Goal: Contribute content: Contribute content

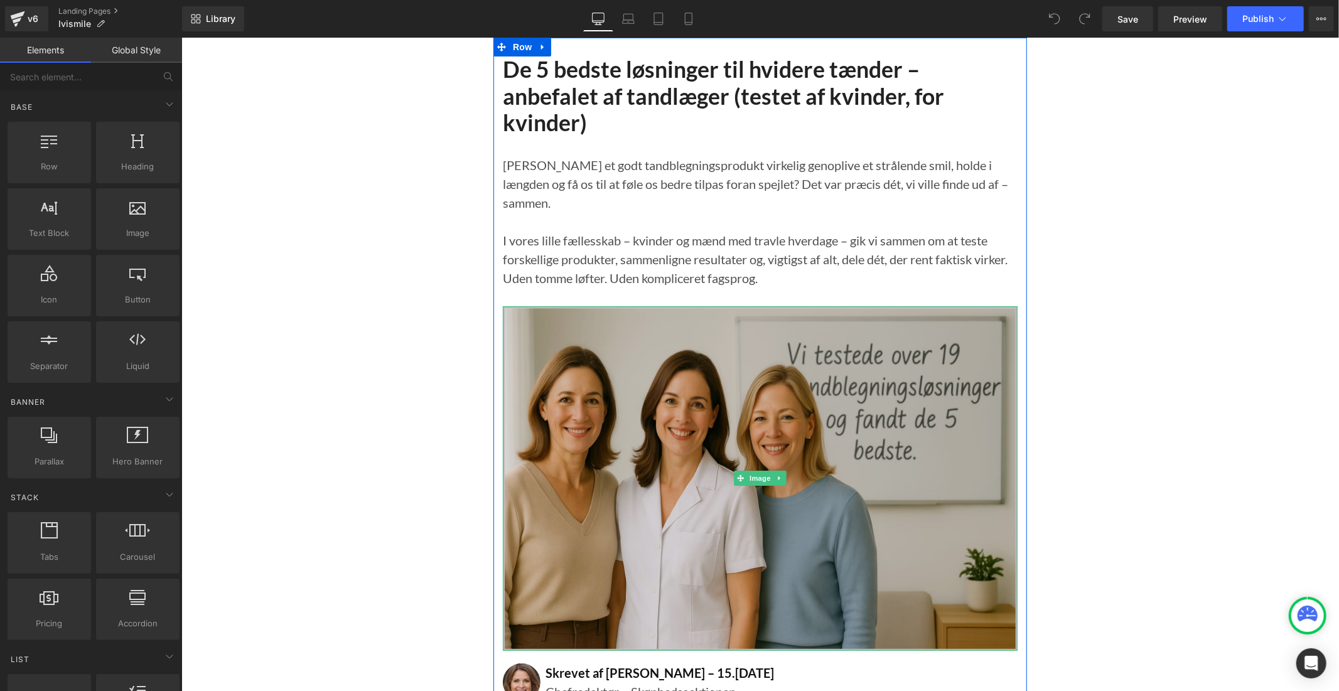
click at [621, 339] on img at bounding box center [759, 478] width 515 height 345
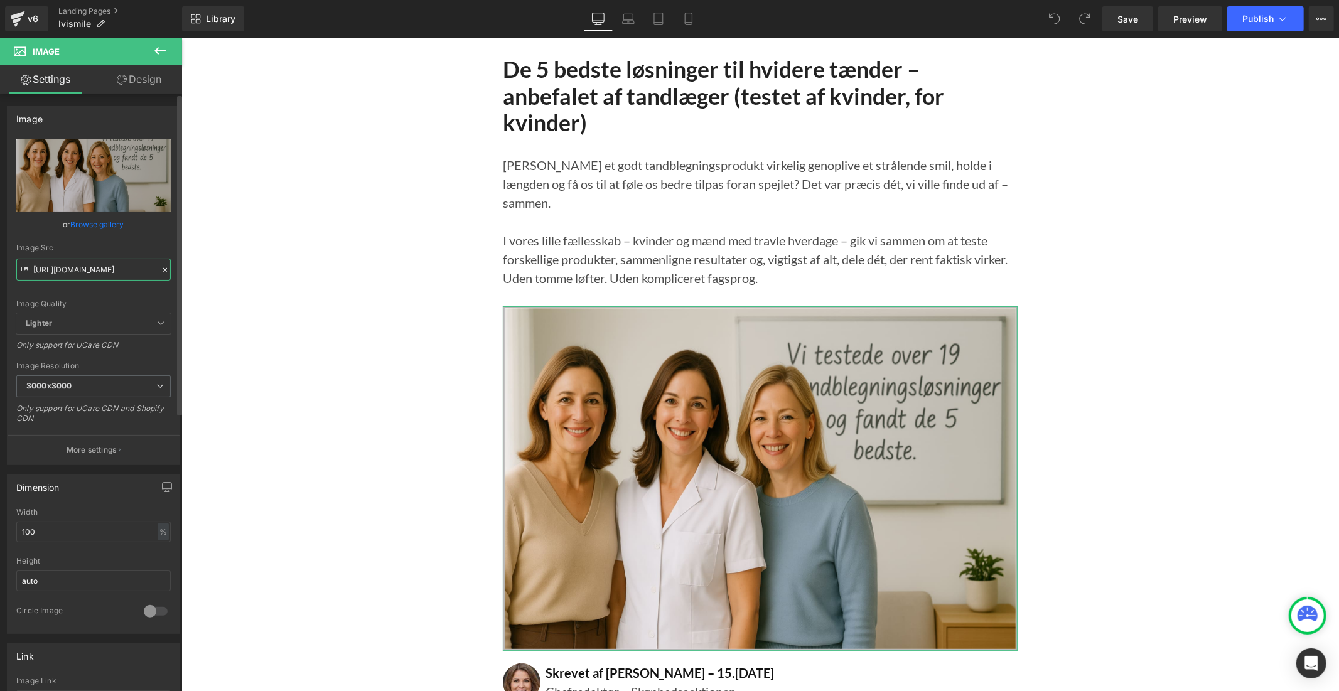
click at [102, 267] on input "[URL][DOMAIN_NAME]" at bounding box center [93, 270] width 154 height 22
click at [114, 268] on input "[URL][DOMAIN_NAME]" at bounding box center [93, 270] width 154 height 22
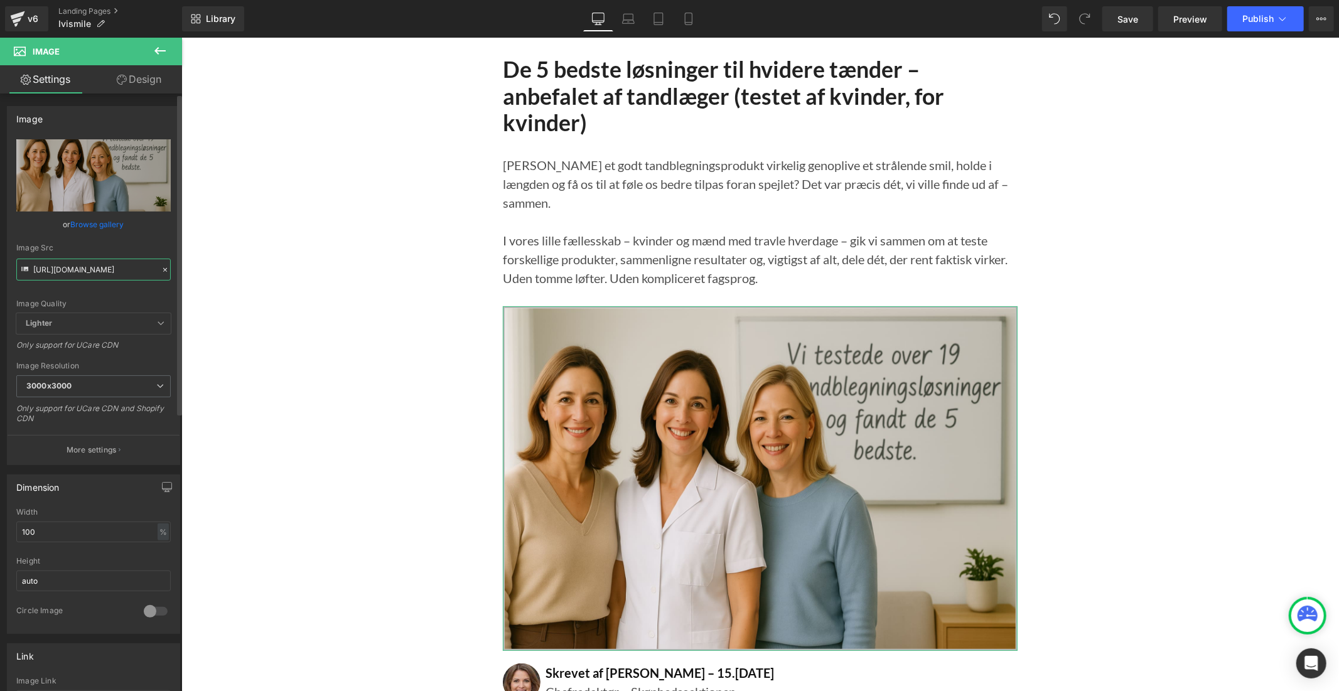
click at [114, 268] on input "[URL][DOMAIN_NAME]" at bounding box center [93, 270] width 154 height 22
paste input "ChatGPT_Image_12_sept._2025_08_19_53.png?v=175765801"
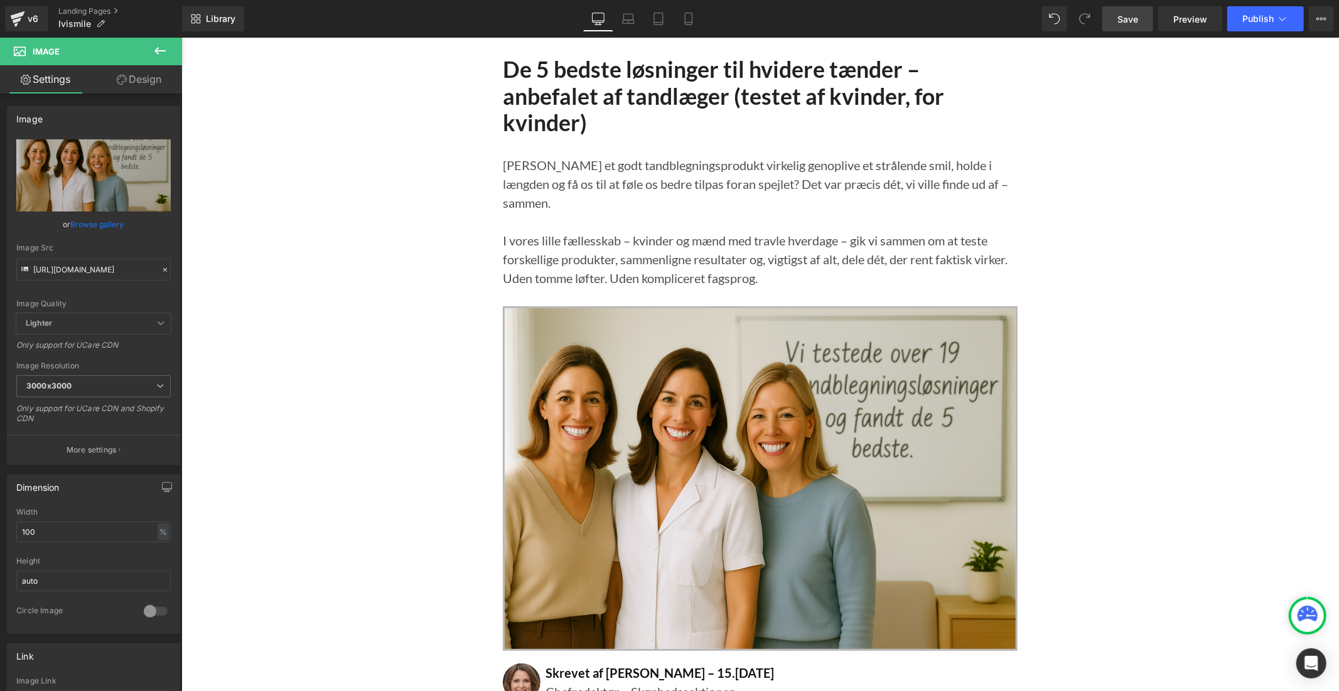
drag, startPoint x: 1123, startPoint y: 19, endPoint x: 905, endPoint y: 252, distance: 318.9
click at [1123, 19] on span "Save" at bounding box center [1128, 19] width 21 height 13
click at [1140, 23] on link "Save" at bounding box center [1127, 18] width 51 height 25
click at [1263, 23] on span "Publish" at bounding box center [1257, 19] width 31 height 10
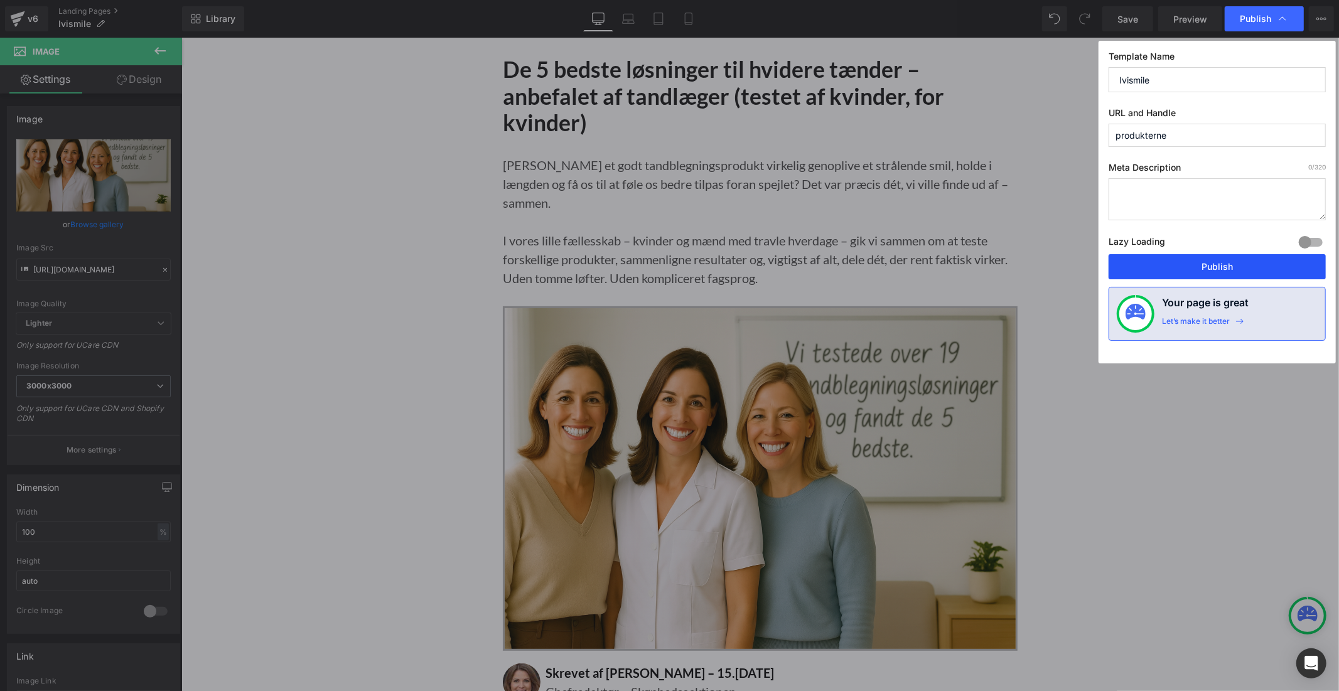
click at [1229, 264] on button "Publish" at bounding box center [1217, 266] width 217 height 25
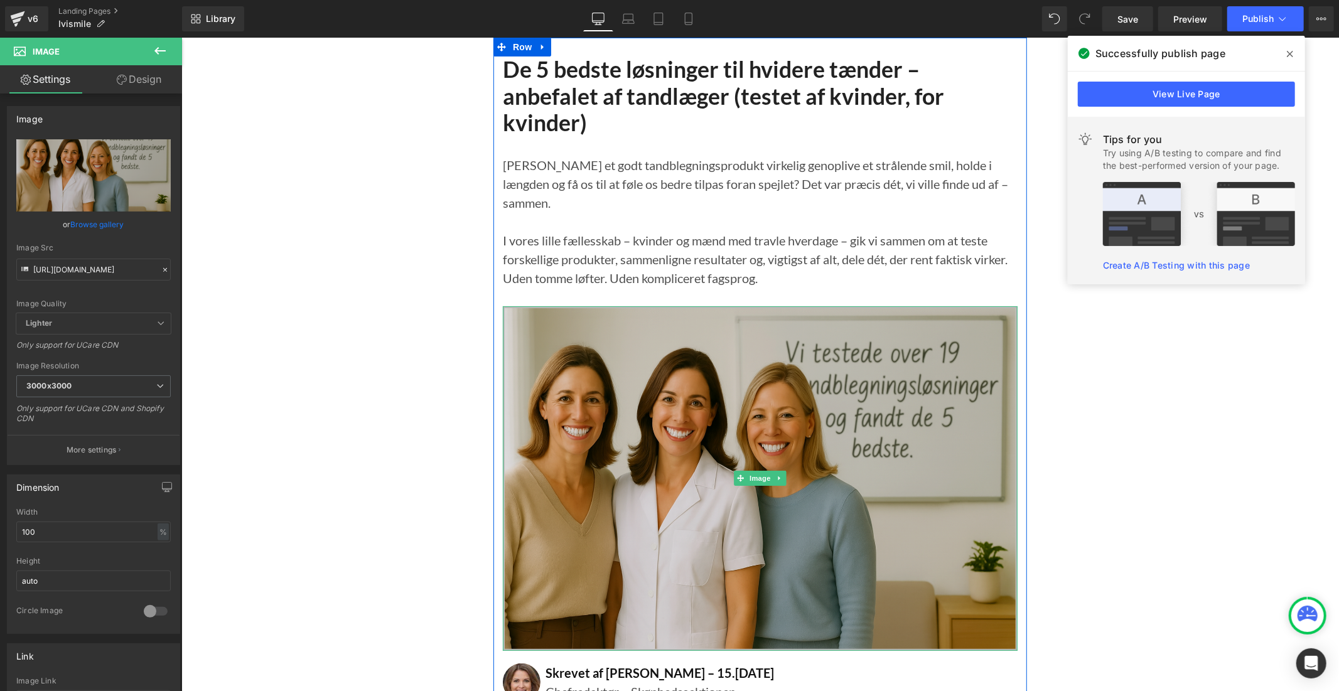
click at [573, 311] on img at bounding box center [759, 478] width 515 height 345
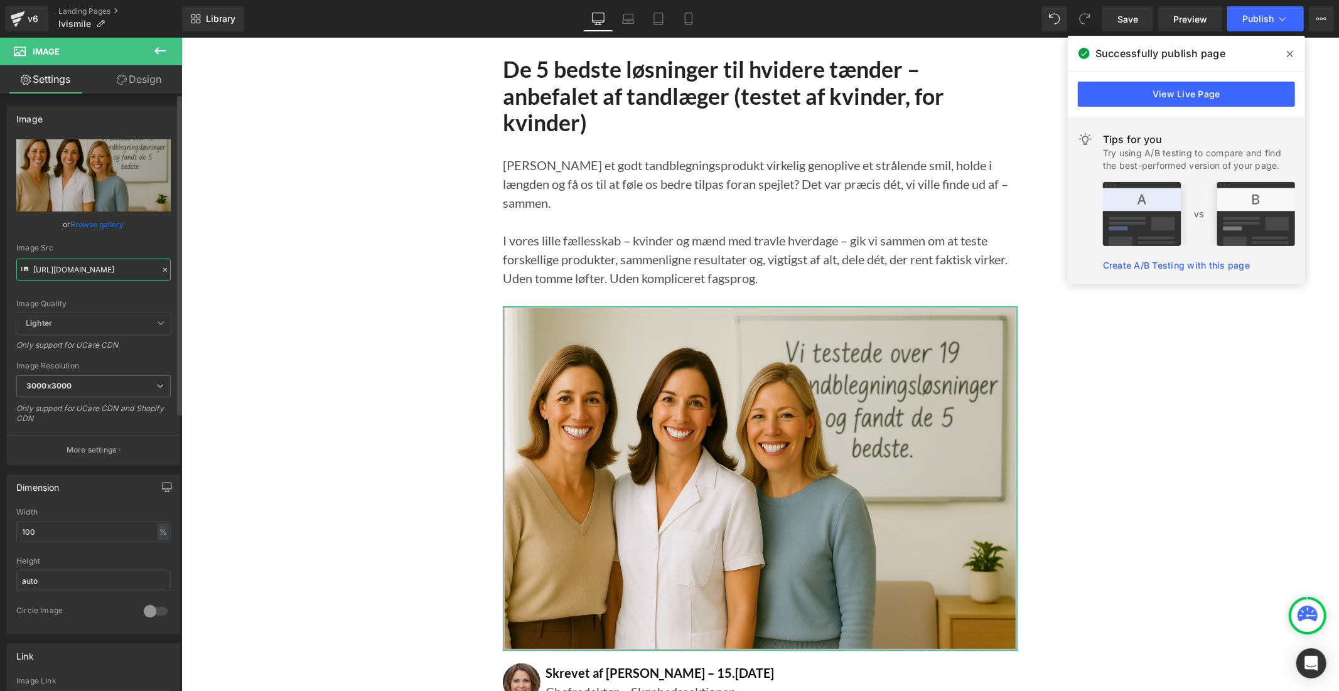
click at [55, 264] on input "[URL][DOMAIN_NAME]" at bounding box center [93, 270] width 154 height 22
paste input "28_57.png?v=1757658564"
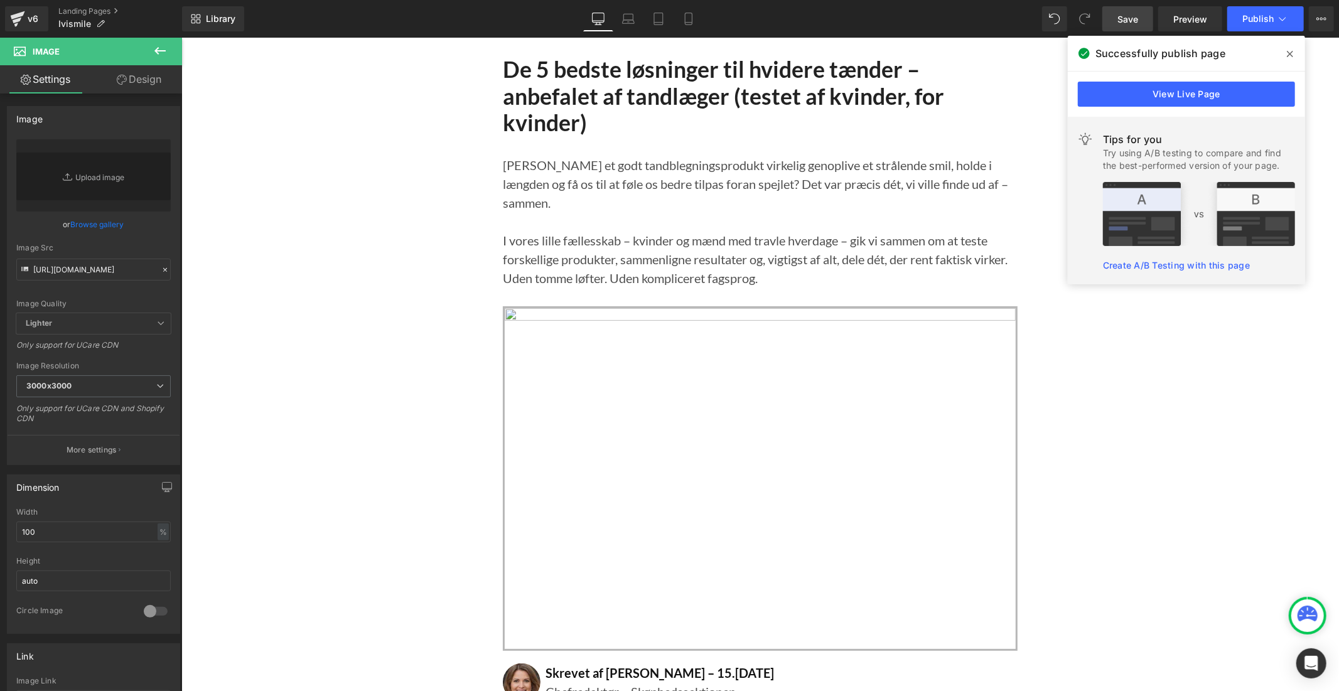
click at [1123, 22] on span "Save" at bounding box center [1128, 19] width 21 height 13
click at [1241, 27] on button "Publish" at bounding box center [1265, 18] width 77 height 25
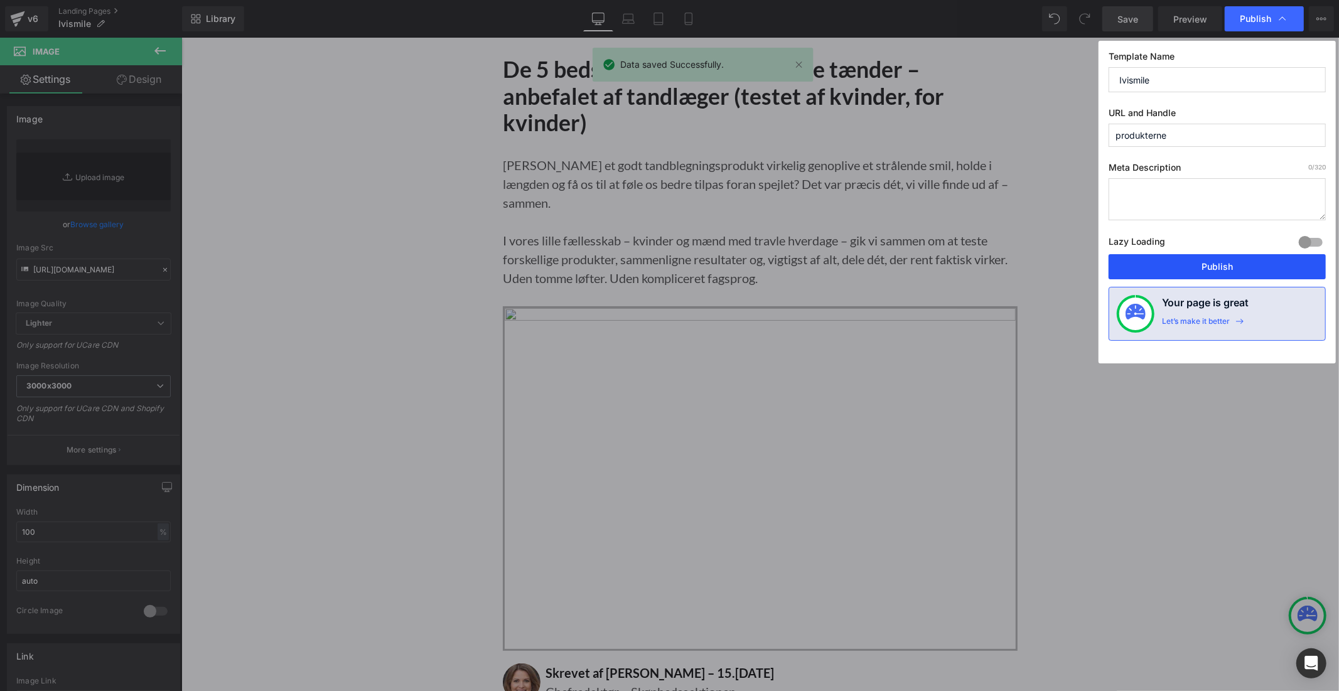
click at [1199, 262] on button "Publish" at bounding box center [1217, 266] width 217 height 25
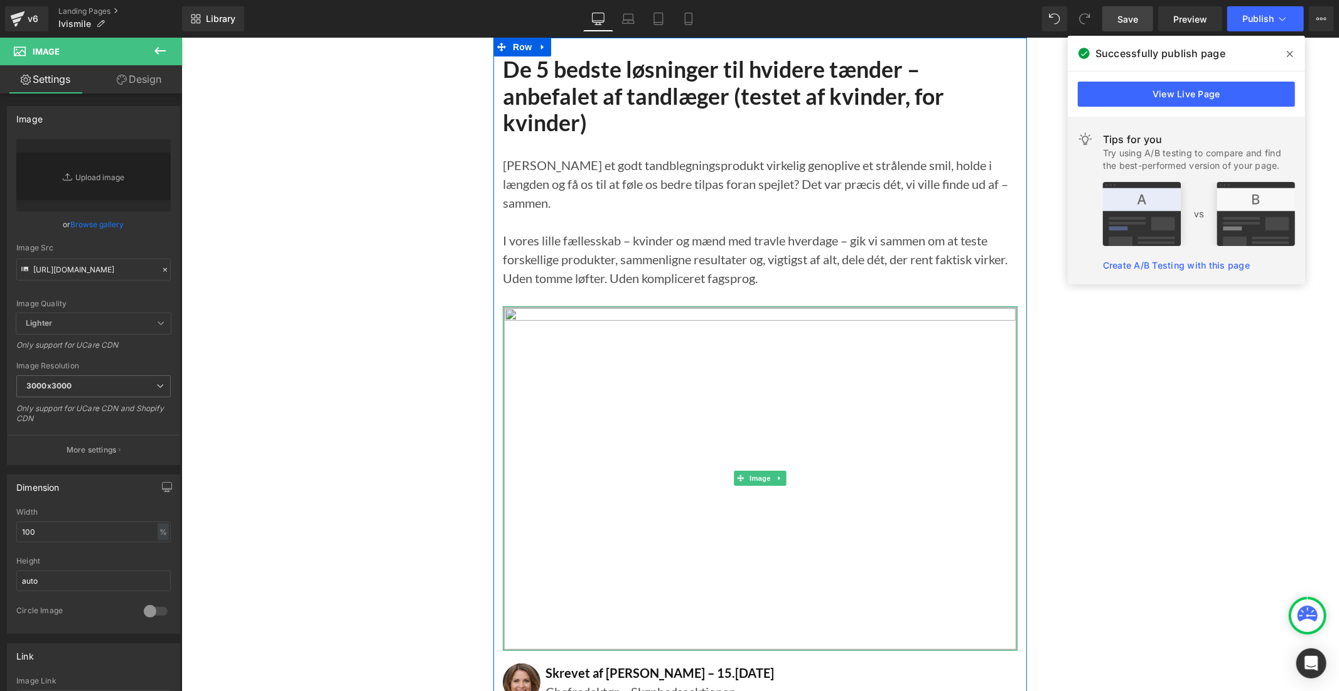
click at [687, 360] on img at bounding box center [759, 478] width 515 height 345
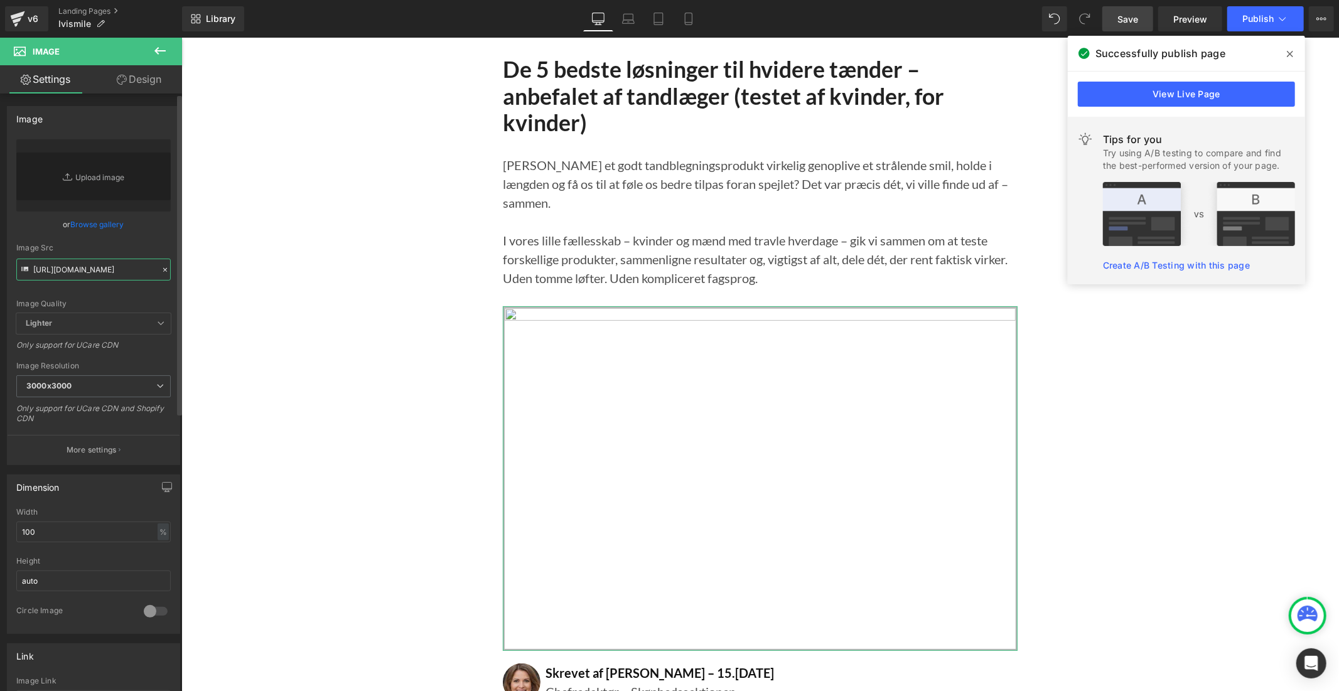
click at [132, 270] on input "[URL][DOMAIN_NAME]" at bounding box center [93, 270] width 154 height 22
paste input "38_16.png?v=1757659130"
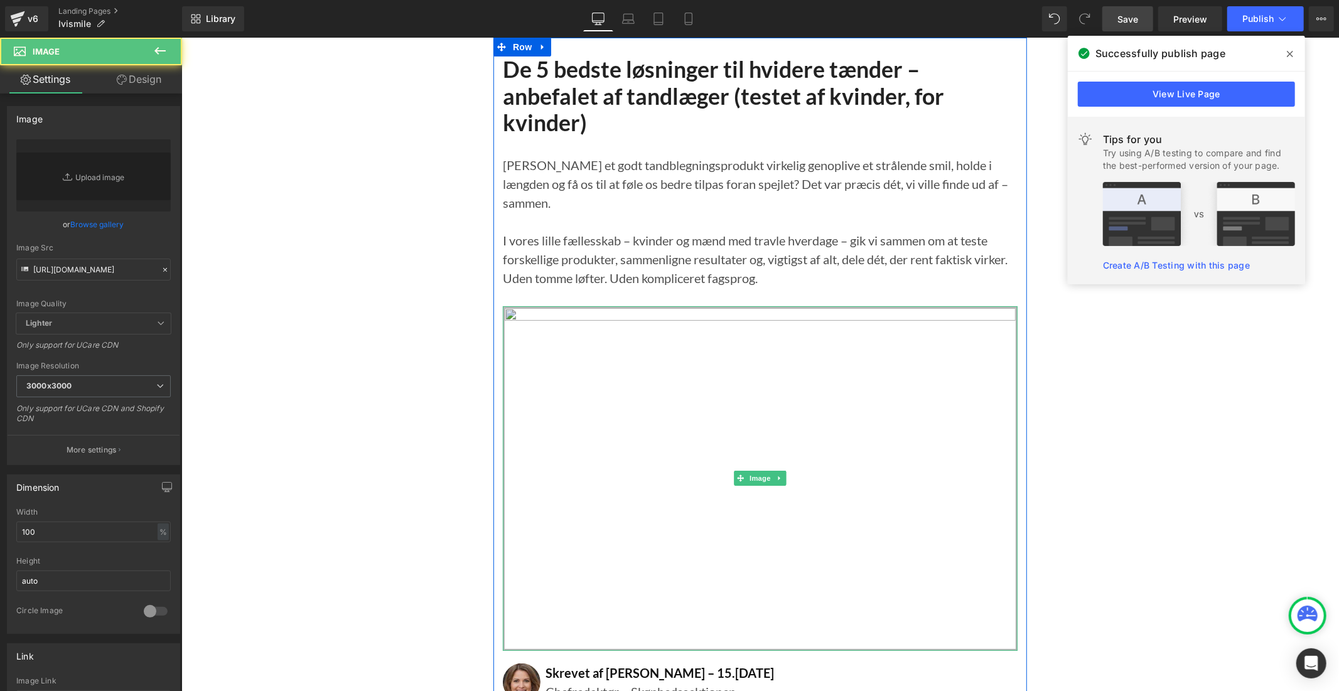
click at [703, 367] on img at bounding box center [759, 478] width 515 height 345
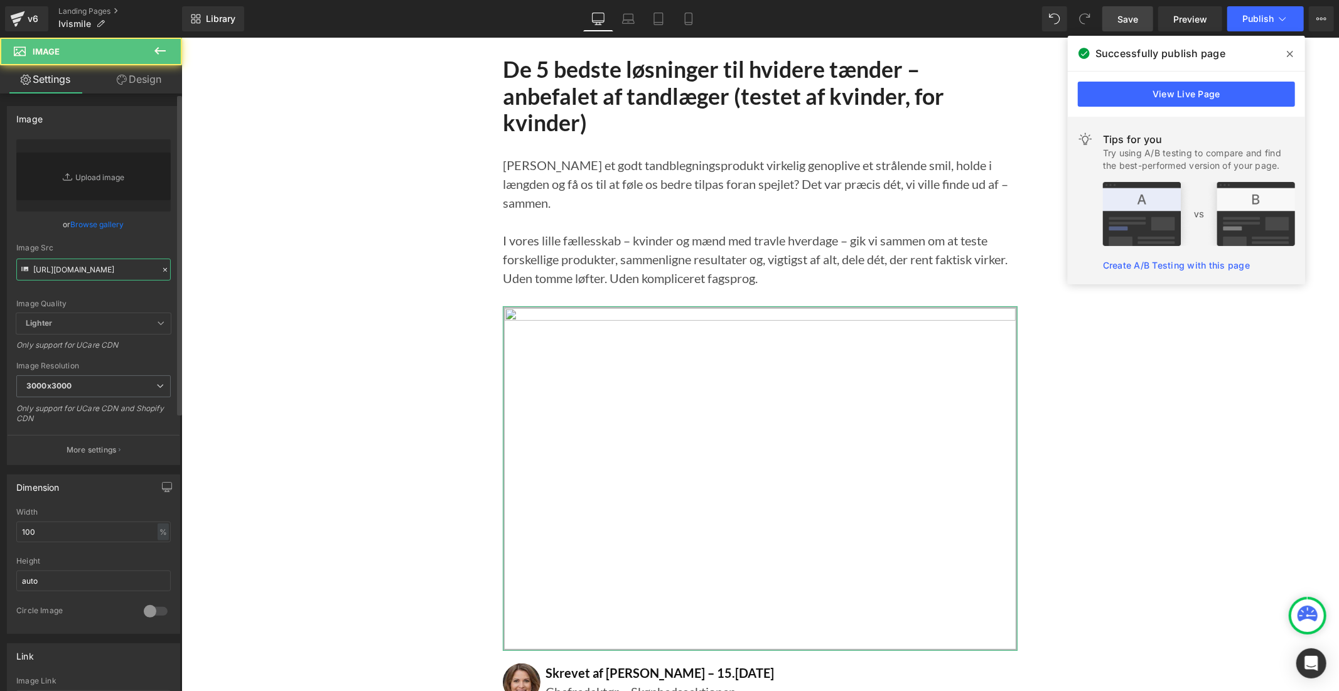
click at [126, 267] on input "[URL][DOMAIN_NAME]" at bounding box center [93, 270] width 154 height 22
paste input "7_31.png?v=1757659129"
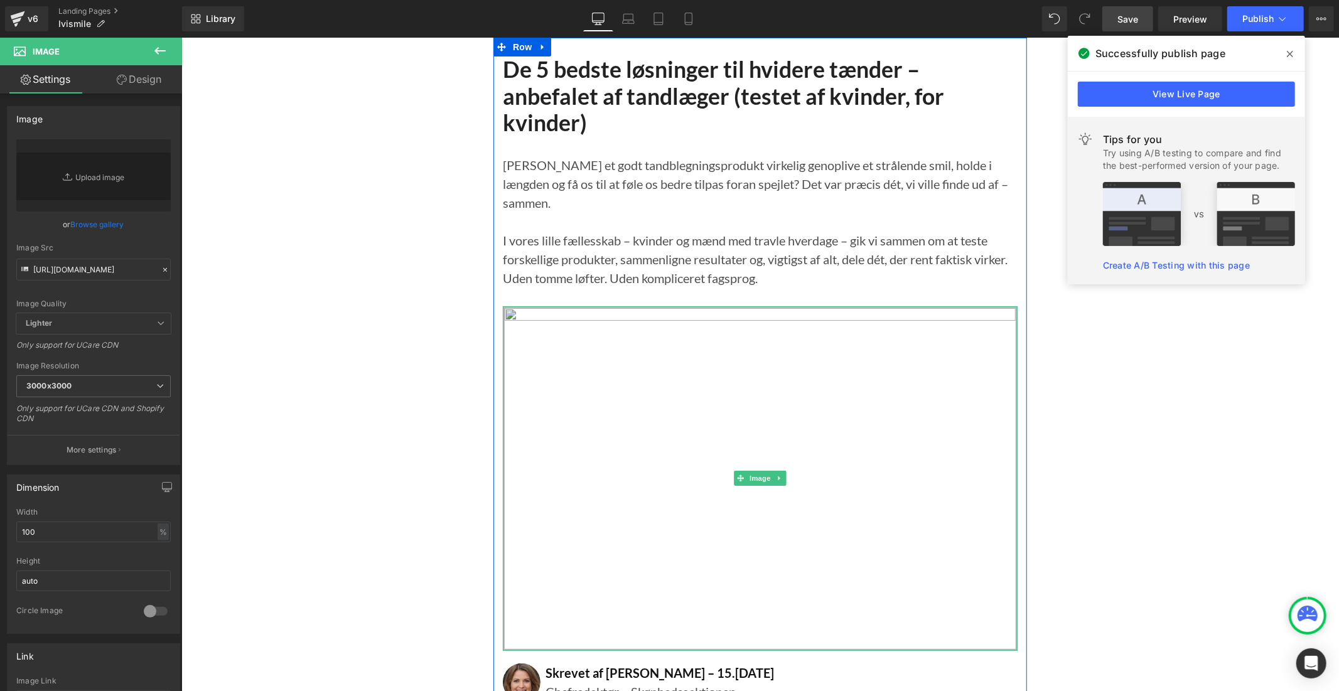
click at [721, 391] on img at bounding box center [759, 478] width 515 height 345
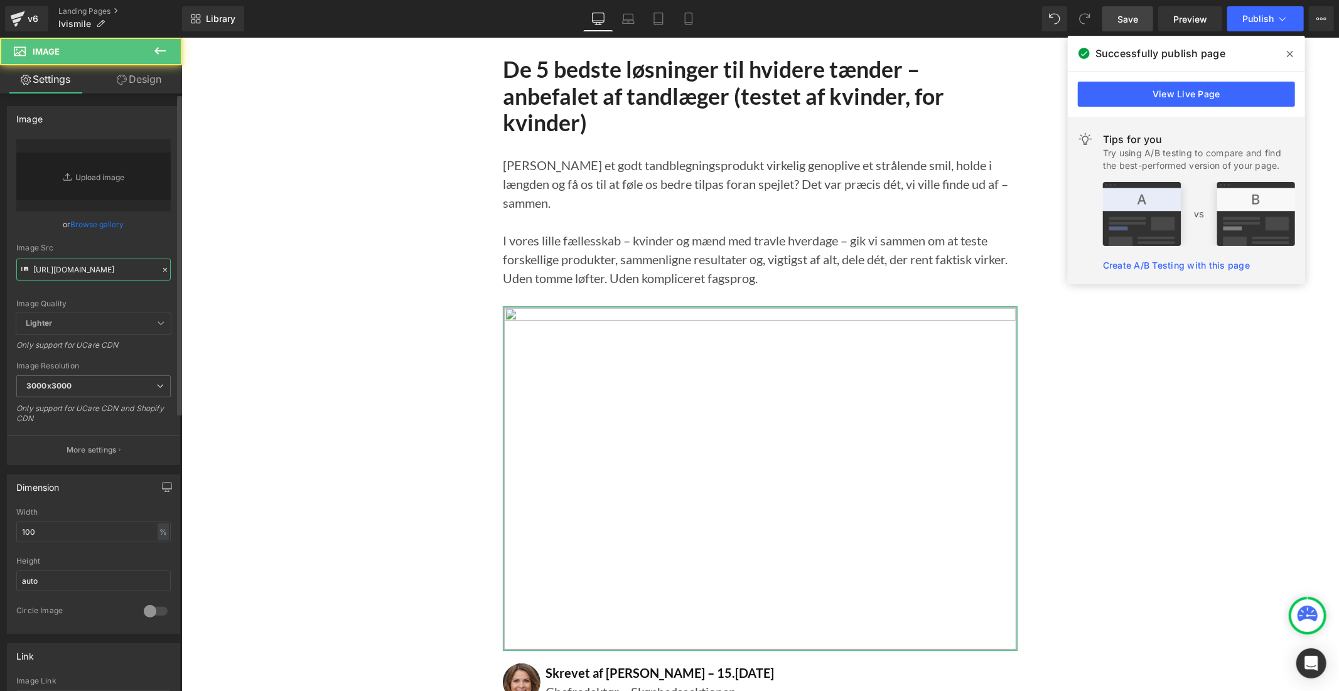
click at [83, 268] on input "[URL][DOMAIN_NAME]" at bounding box center [93, 270] width 154 height 22
paste input "8_16.png?v=1757659130"
drag, startPoint x: 1112, startPoint y: 13, endPoint x: 898, endPoint y: 249, distance: 318.7
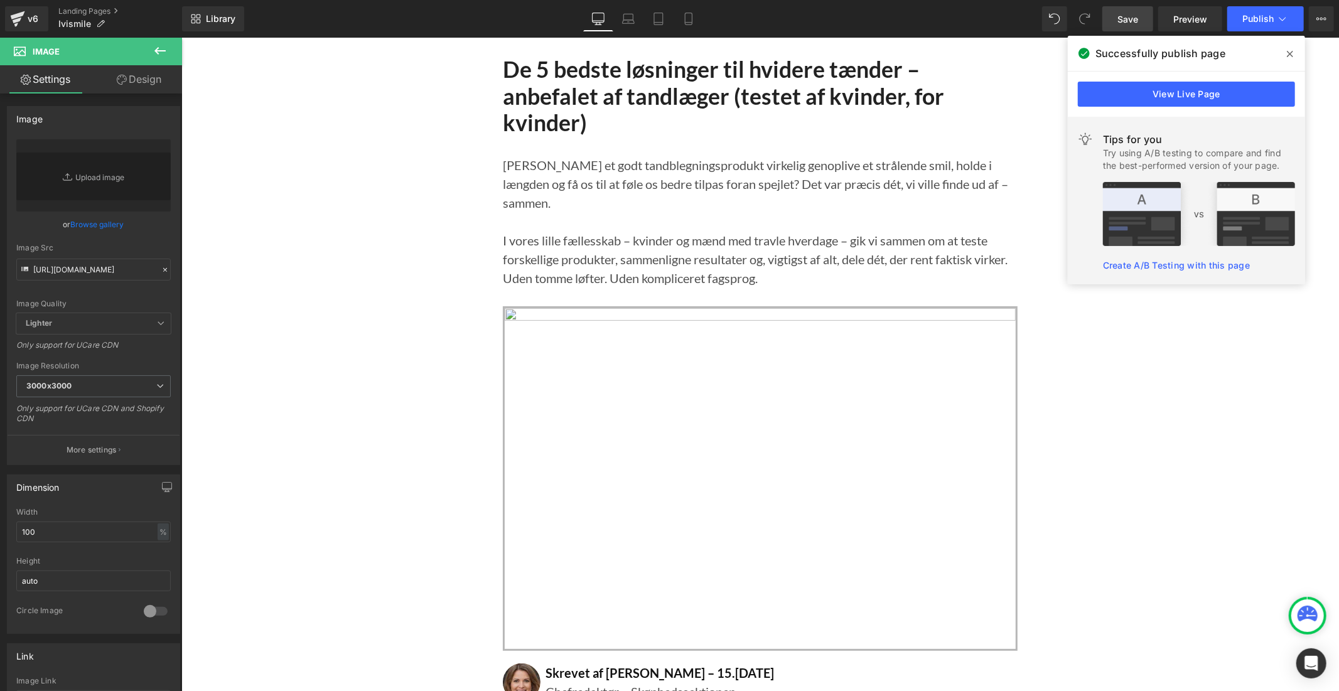
click at [1112, 13] on link "Save" at bounding box center [1127, 18] width 51 height 25
click at [1163, 104] on link "View Live Page" at bounding box center [1186, 94] width 217 height 25
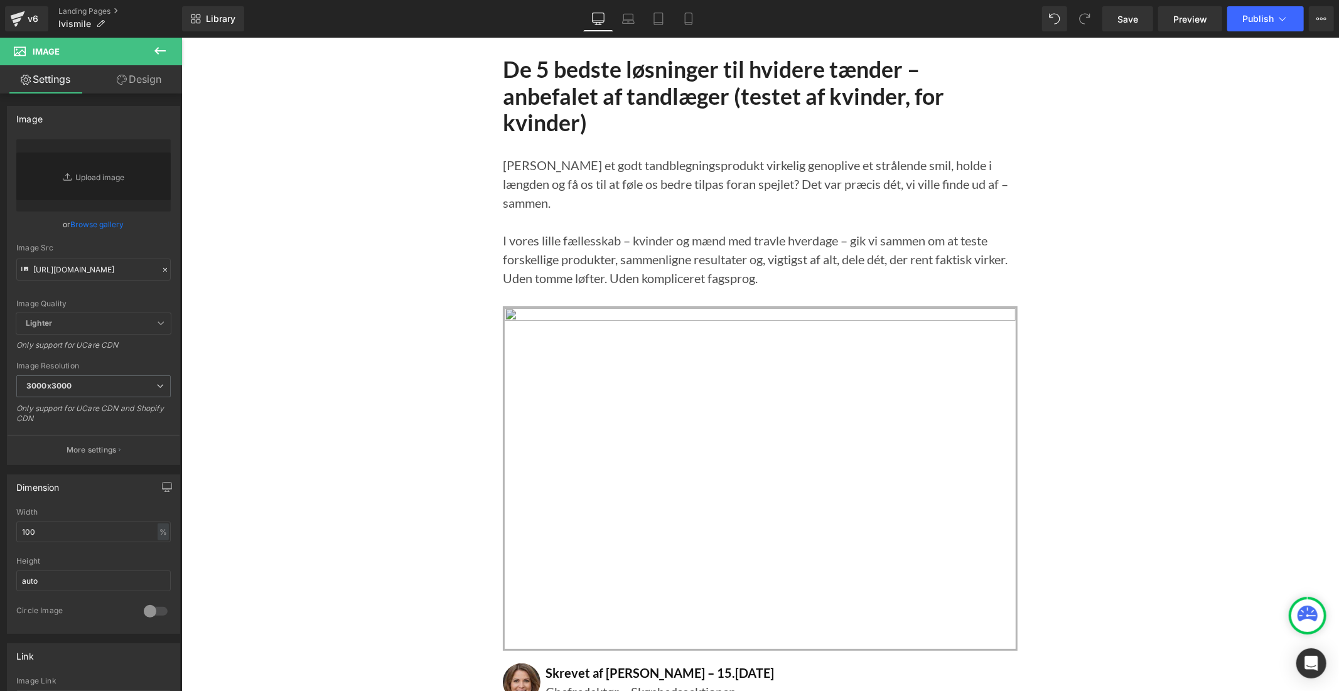
click at [706, 392] on img at bounding box center [759, 478] width 515 height 345
click at [111, 269] on input "[URL][DOMAIN_NAME]" at bounding box center [93, 270] width 154 height 22
paste input "Design_sans_titre.jpg?v=1757660057"
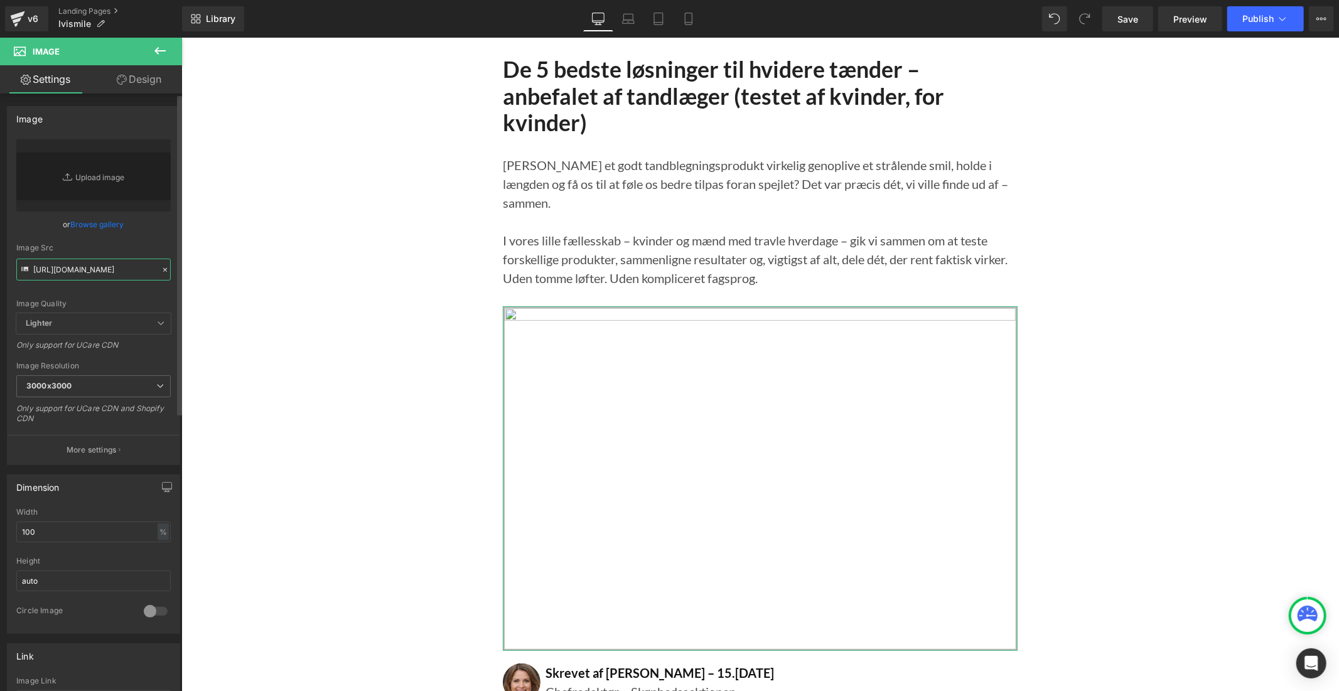
scroll to position [0, 213]
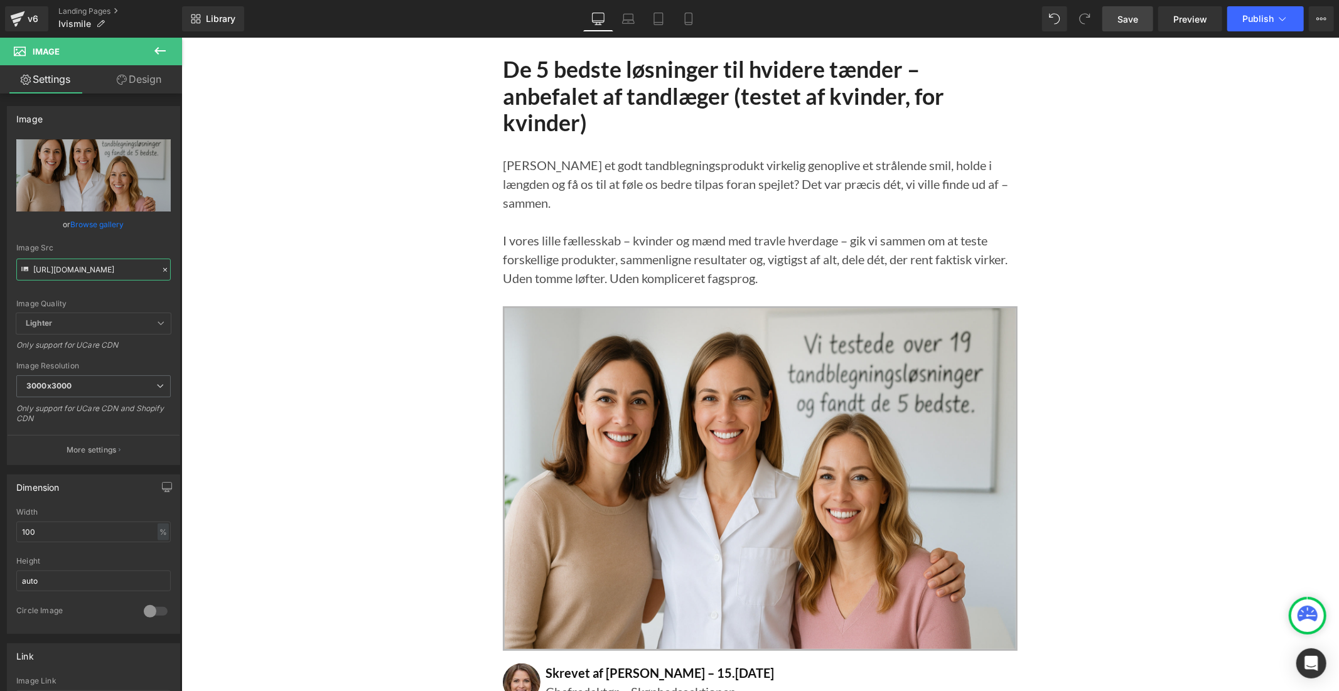
type input "[URL][DOMAIN_NAME]"
click at [1122, 13] on span "Save" at bounding box center [1128, 19] width 21 height 13
click at [1248, 11] on button "Publish" at bounding box center [1265, 18] width 77 height 25
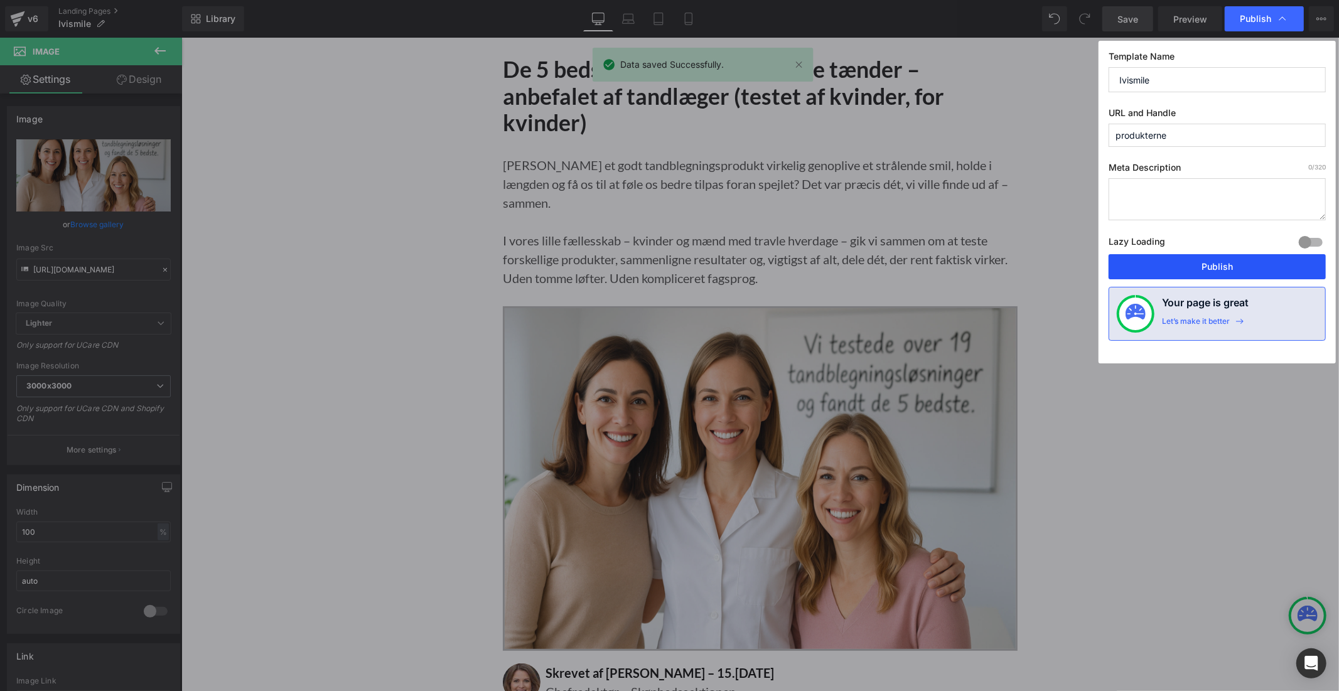
drag, startPoint x: 1195, startPoint y: 274, endPoint x: 1015, endPoint y: 214, distance: 190.0
click at [1195, 274] on button "Publish" at bounding box center [1217, 266] width 217 height 25
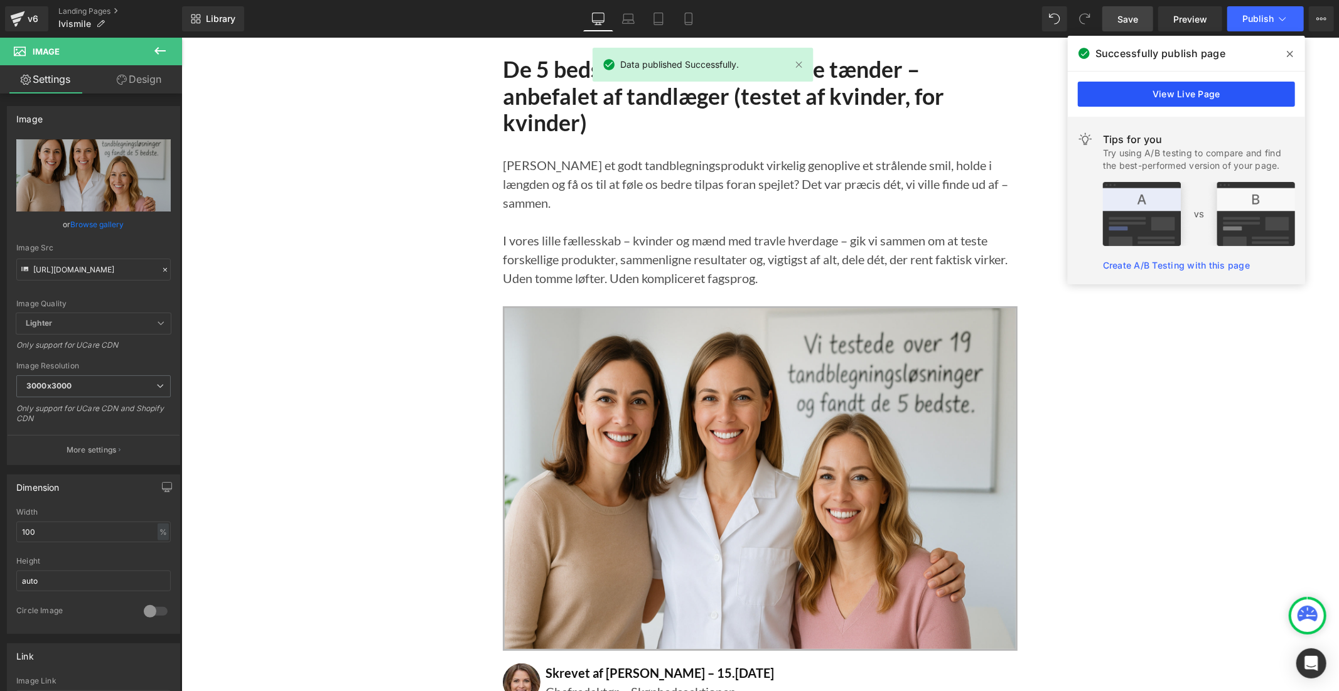
click at [1234, 100] on link "View Live Page" at bounding box center [1186, 94] width 217 height 25
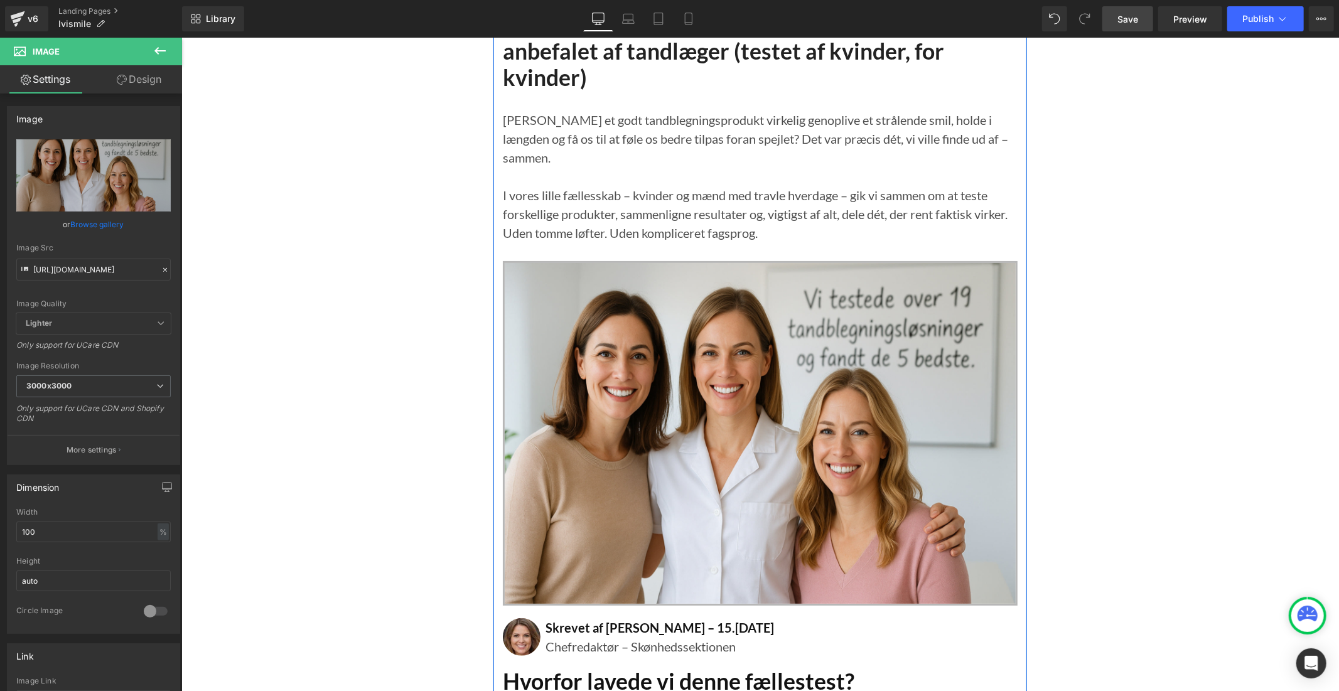
scroll to position [70, 0]
